Goal: Information Seeking & Learning: Learn about a topic

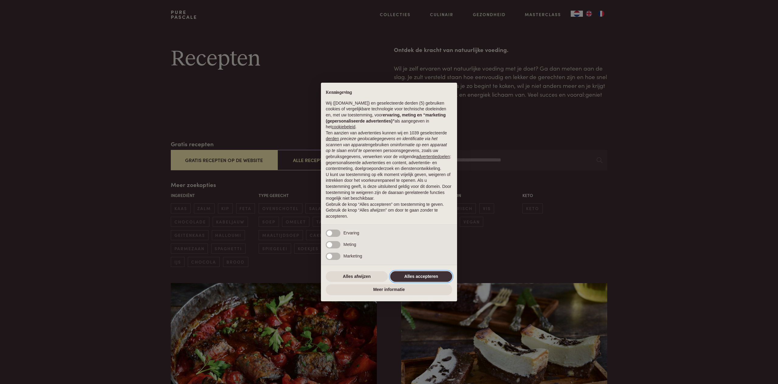
click at [416, 281] on button "Alles accepteren" at bounding box center [421, 276] width 62 height 11
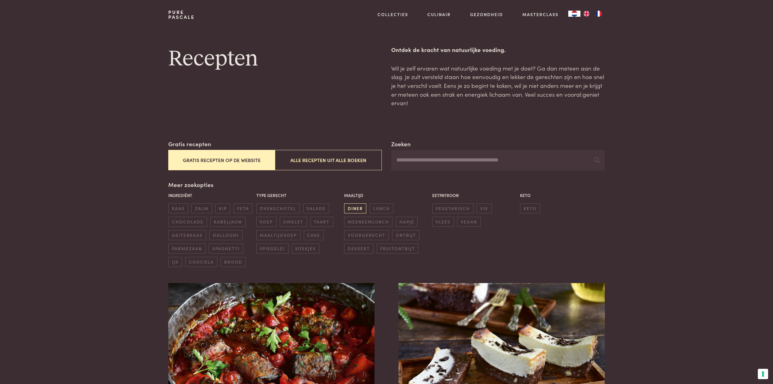
click at [353, 208] on span "diner" at bounding box center [355, 208] width 22 height 10
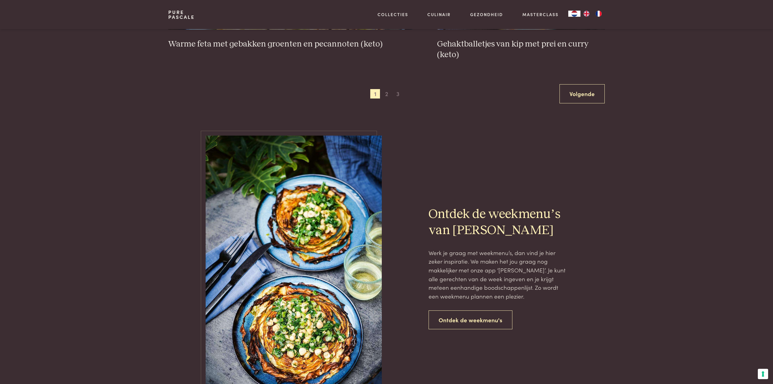
scroll to position [1187, 0]
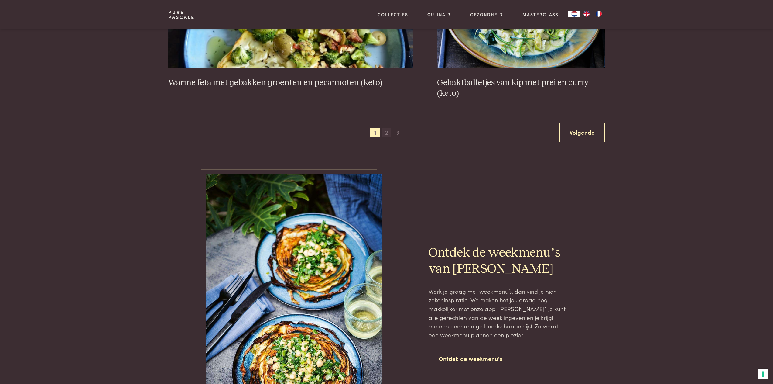
click at [387, 134] on span "2" at bounding box center [387, 133] width 10 height 10
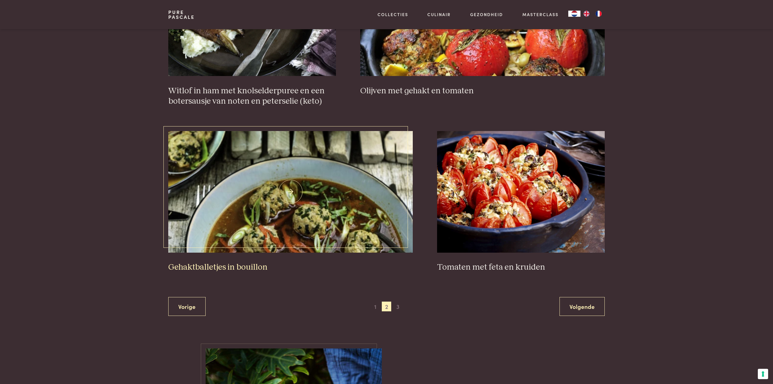
scroll to position [1029, 0]
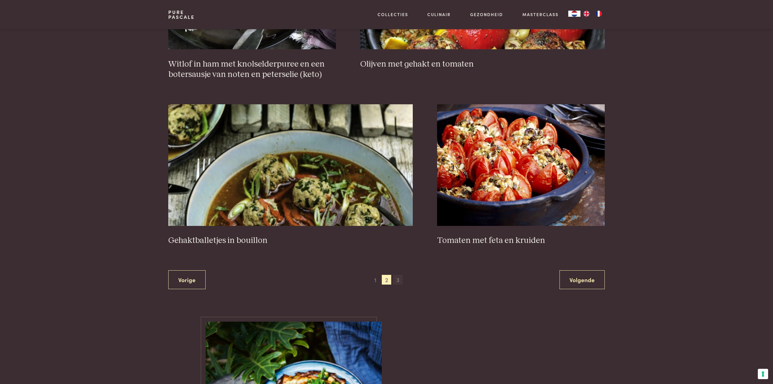
click at [398, 281] on span "3" at bounding box center [398, 280] width 10 height 10
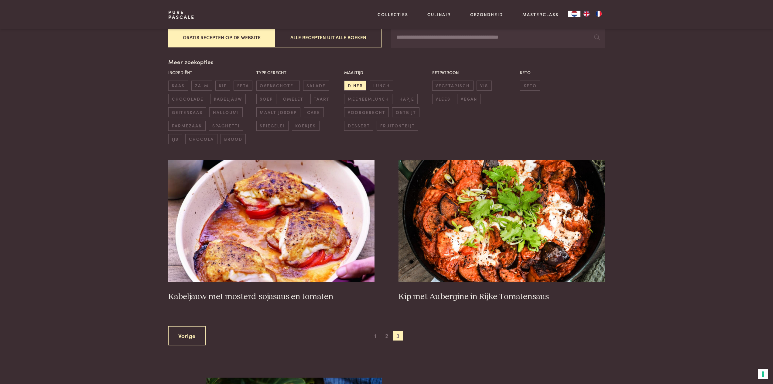
scroll to position [112, 0]
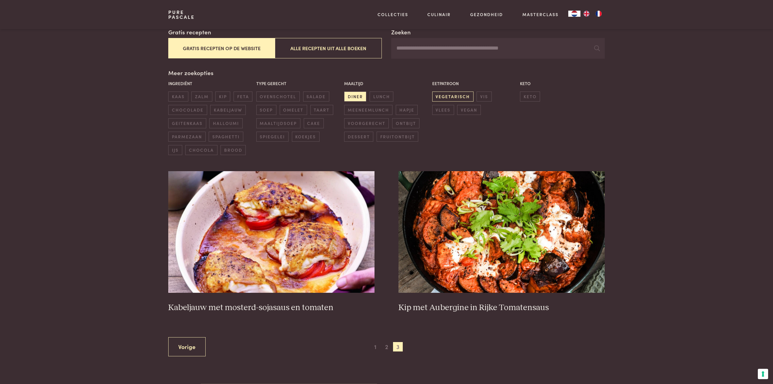
click at [463, 99] on span "vegetarisch" at bounding box center [452, 96] width 41 height 10
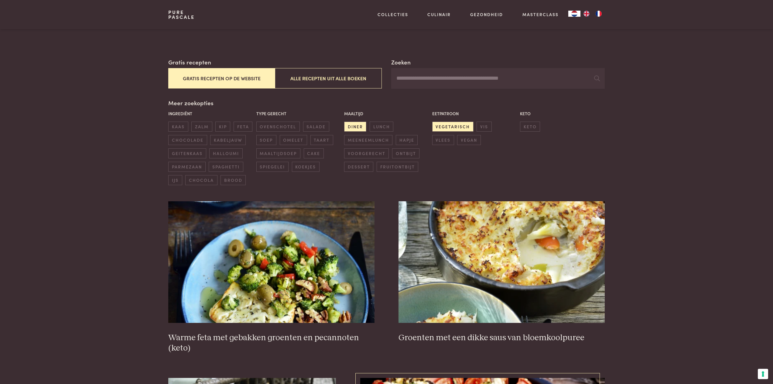
scroll to position [81, 0]
click at [530, 128] on span "keto" at bounding box center [530, 127] width 20 height 10
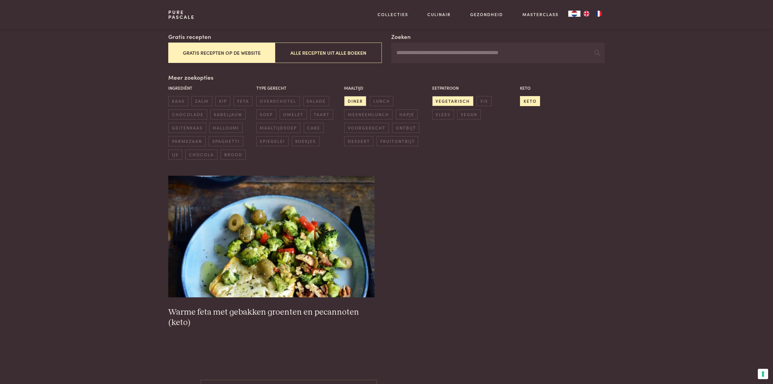
scroll to position [108, 0]
click at [388, 97] on span "lunch" at bounding box center [382, 101] width 24 height 10
click at [457, 101] on span "vegetarisch" at bounding box center [452, 101] width 41 height 10
click at [527, 103] on span "keto" at bounding box center [530, 101] width 20 height 10
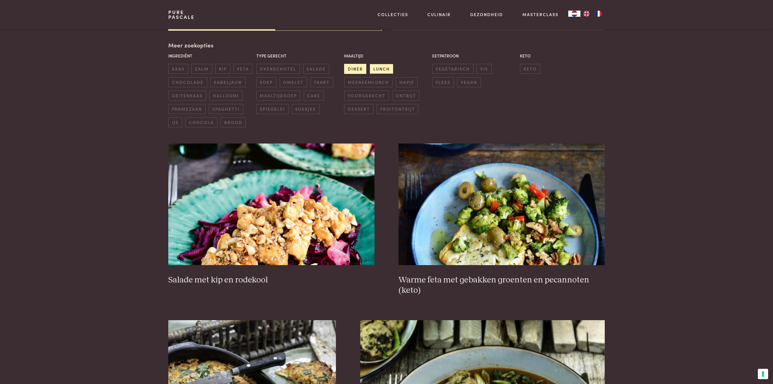
click at [361, 69] on span "diner" at bounding box center [355, 69] width 22 height 10
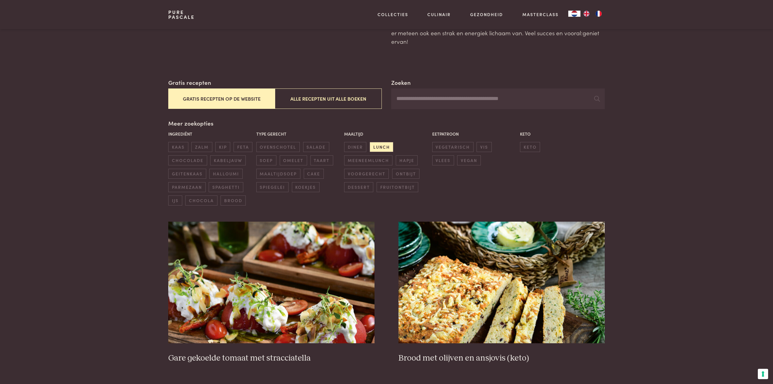
scroll to position [60, 0]
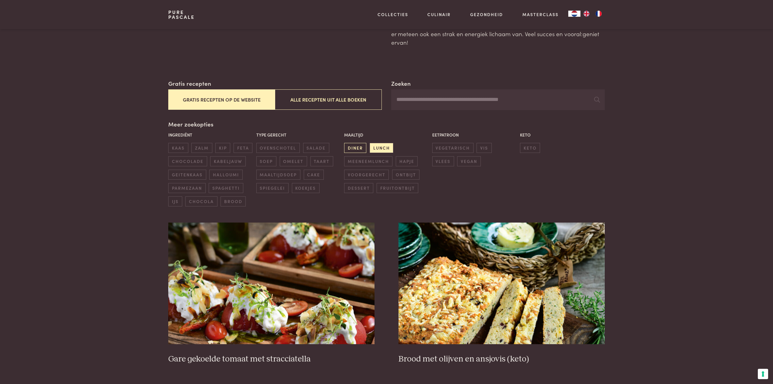
drag, startPoint x: 361, startPoint y: 151, endPoint x: 371, endPoint y: 146, distance: 10.5
click at [361, 151] on span "diner" at bounding box center [355, 148] width 22 height 10
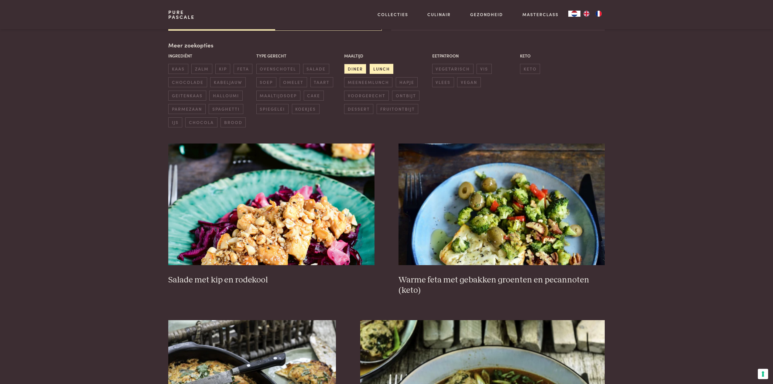
click at [381, 67] on span "lunch" at bounding box center [382, 69] width 24 height 10
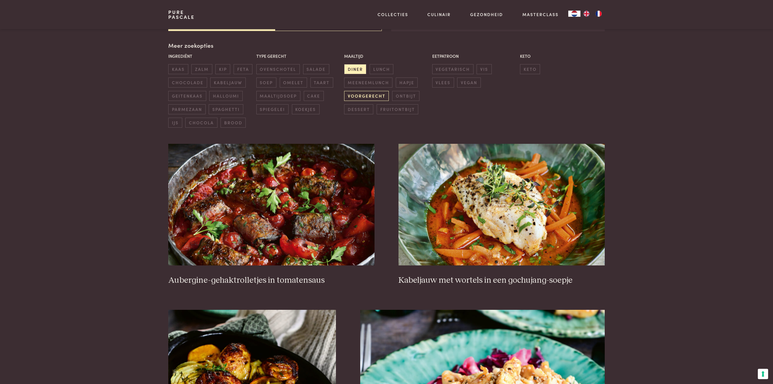
scroll to position [139, 0]
click at [280, 66] on span "ovenschotel" at bounding box center [277, 69] width 43 height 10
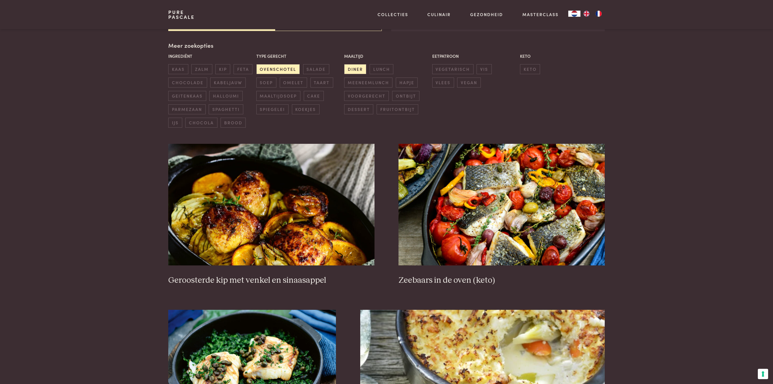
scroll to position [139, 0]
click at [351, 69] on span "diner" at bounding box center [355, 69] width 22 height 10
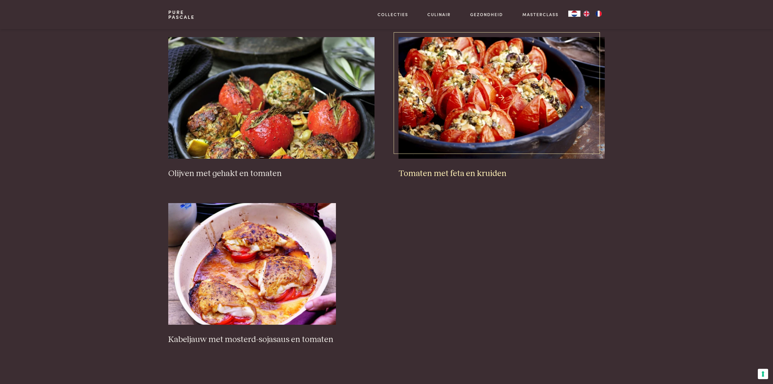
scroll to position [689, 0]
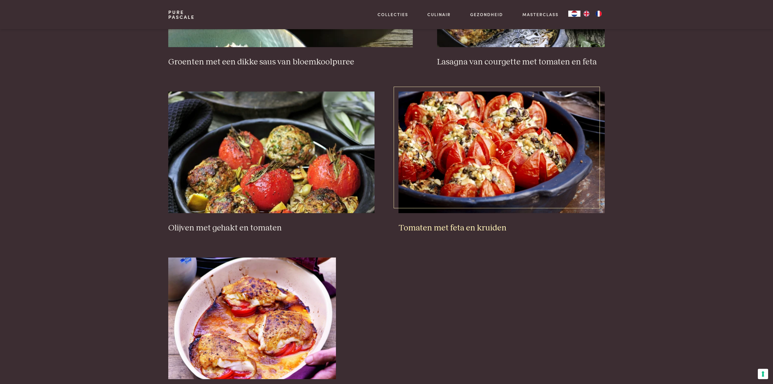
click at [471, 162] on img at bounding box center [502, 152] width 206 height 122
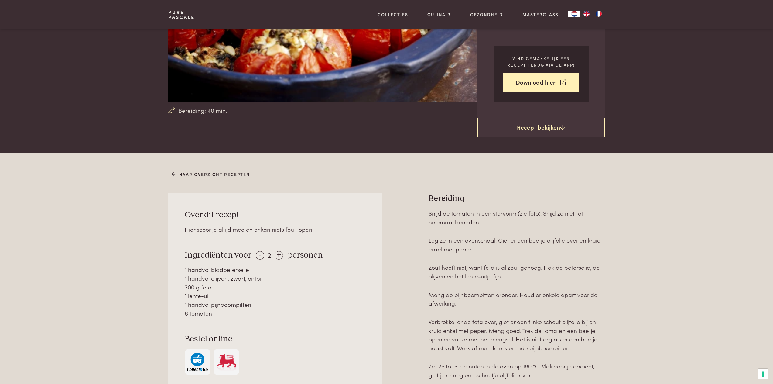
scroll to position [114, 0]
